Goal: Browse casually: Explore the website without a specific task or goal

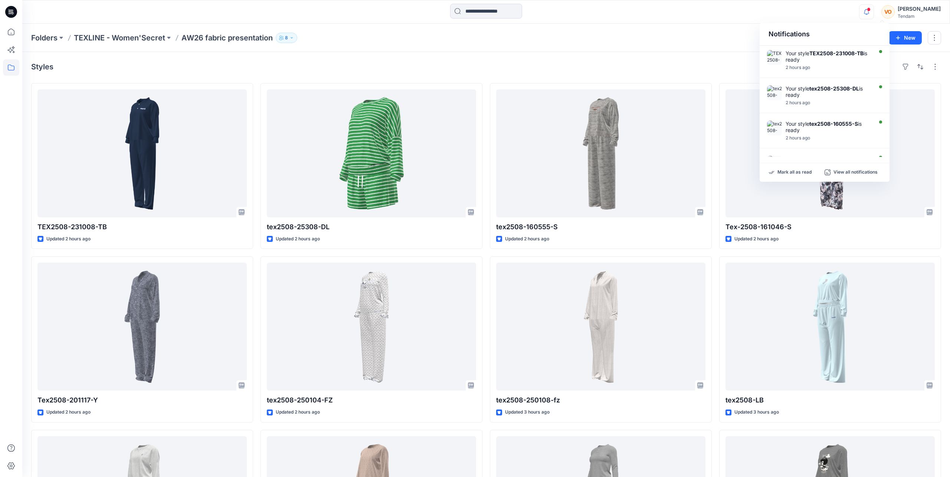
click at [873, 10] on icon "button" at bounding box center [866, 11] width 14 height 15
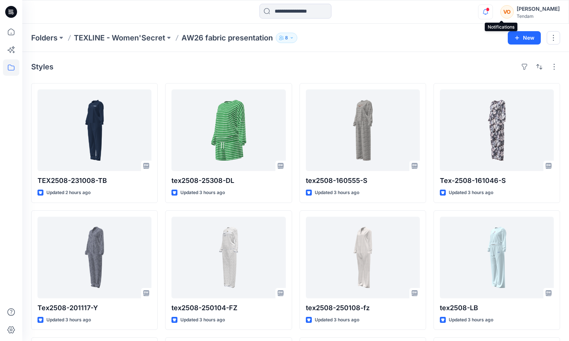
click at [492, 16] on icon "button" at bounding box center [485, 11] width 14 height 15
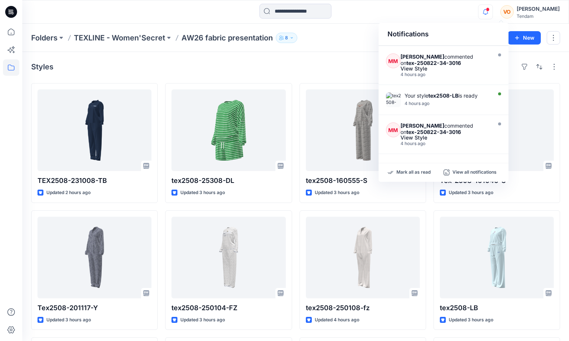
click at [422, 14] on div at bounding box center [295, 12] width 273 height 16
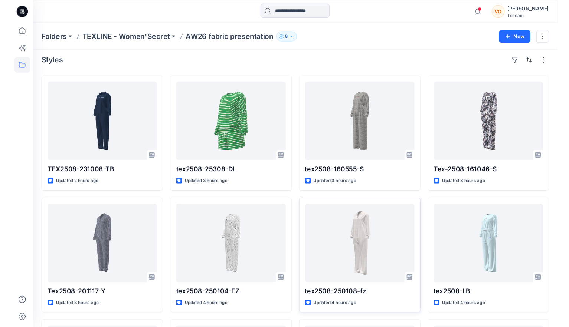
scroll to position [125, 0]
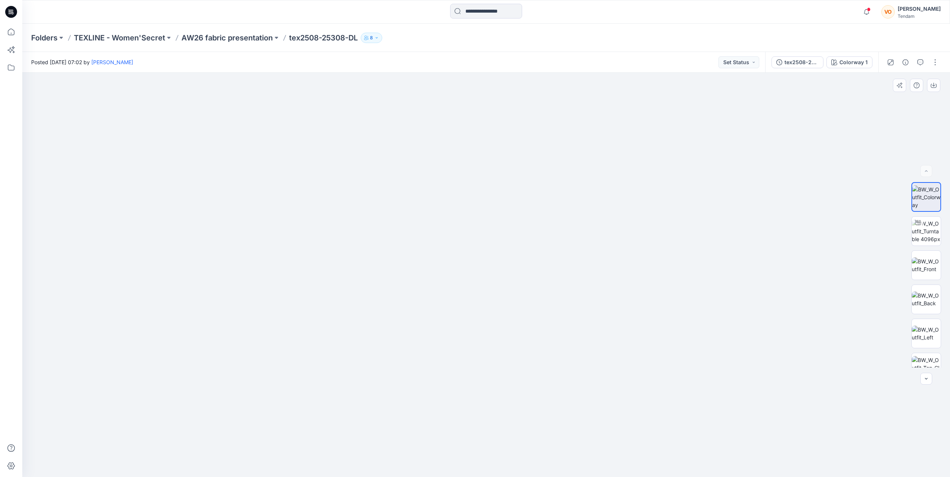
drag, startPoint x: 560, startPoint y: 188, endPoint x: 560, endPoint y: 244, distance: 56.4
click at [560, 244] on img at bounding box center [485, 234] width 677 height 485
drag, startPoint x: 500, startPoint y: 342, endPoint x: 494, endPoint y: 322, distance: 20.7
drag, startPoint x: 180, startPoint y: 37, endPoint x: 273, endPoint y: 36, distance: 93.8
click at [273, 36] on div "Folders TEXLINE - Women'Secret AW26 fabric presentation TEX2508-231008-TB 8" at bounding box center [457, 38] width 852 height 10
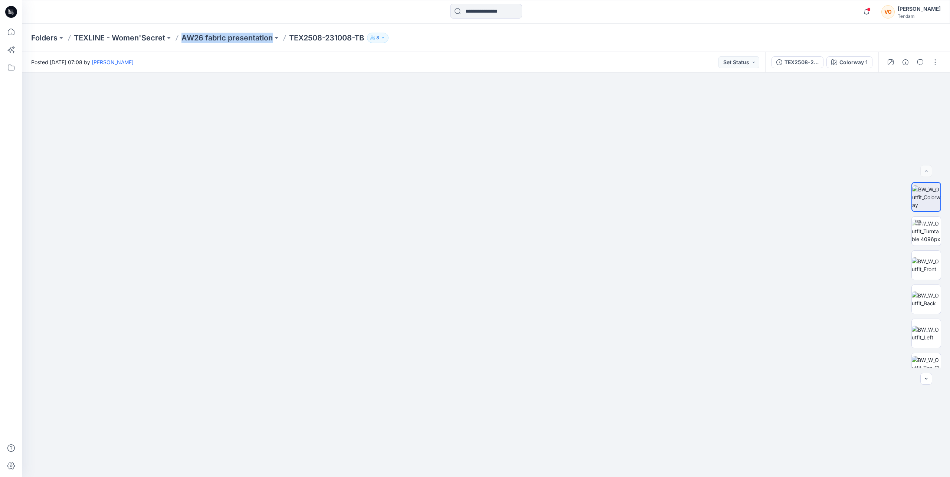
copy div "AW26 fabric presentation"
click at [68, 222] on div at bounding box center [485, 275] width 927 height 404
